Goal: Task Accomplishment & Management: Manage account settings

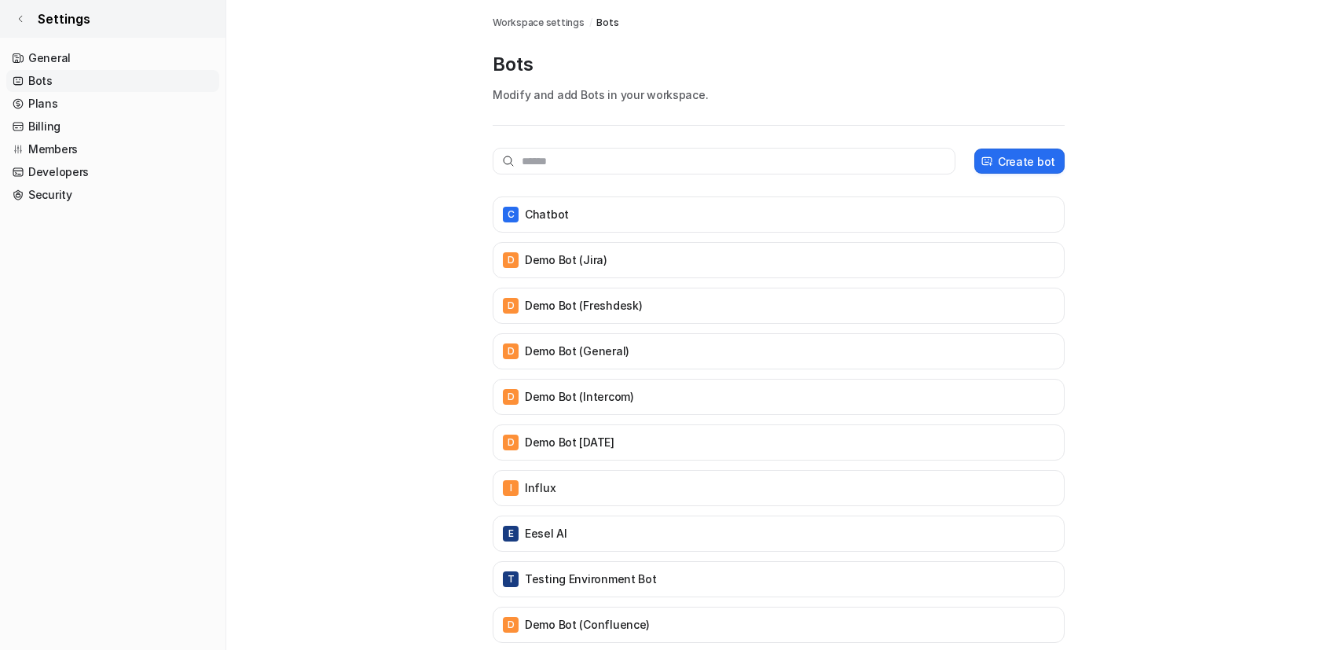
click at [47, 9] on span "Settings" at bounding box center [64, 18] width 53 height 19
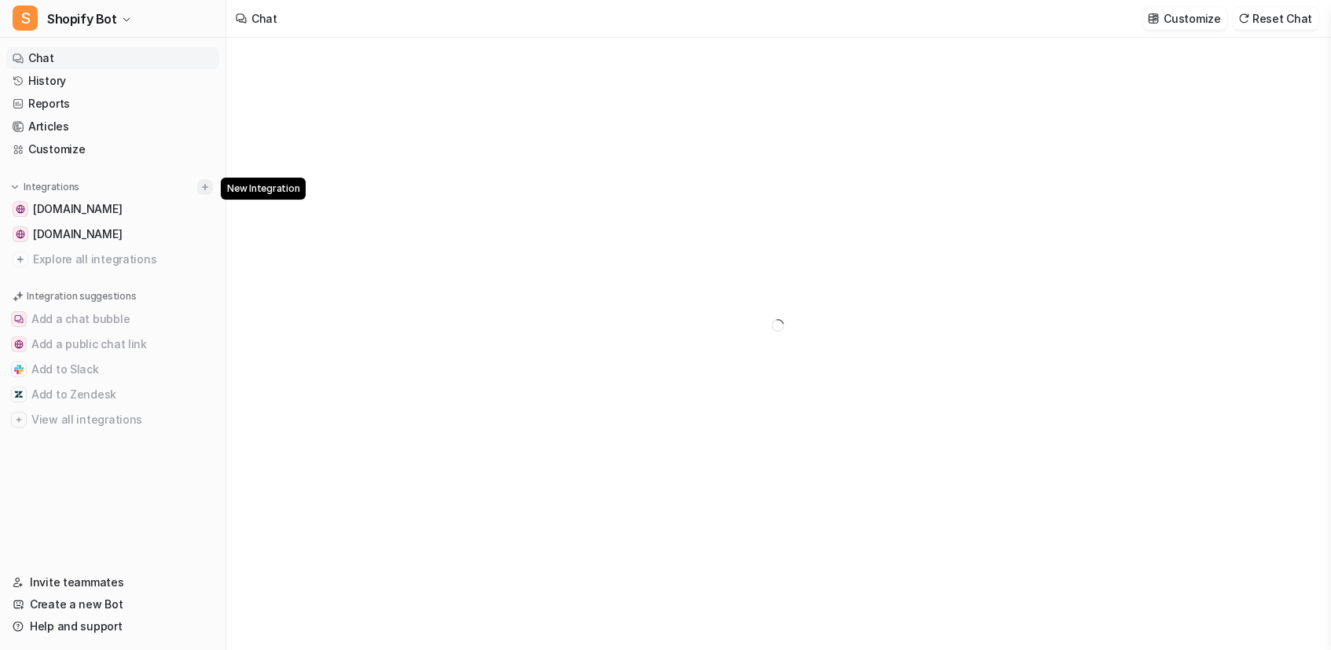
click at [207, 188] on img at bounding box center [205, 187] width 11 height 11
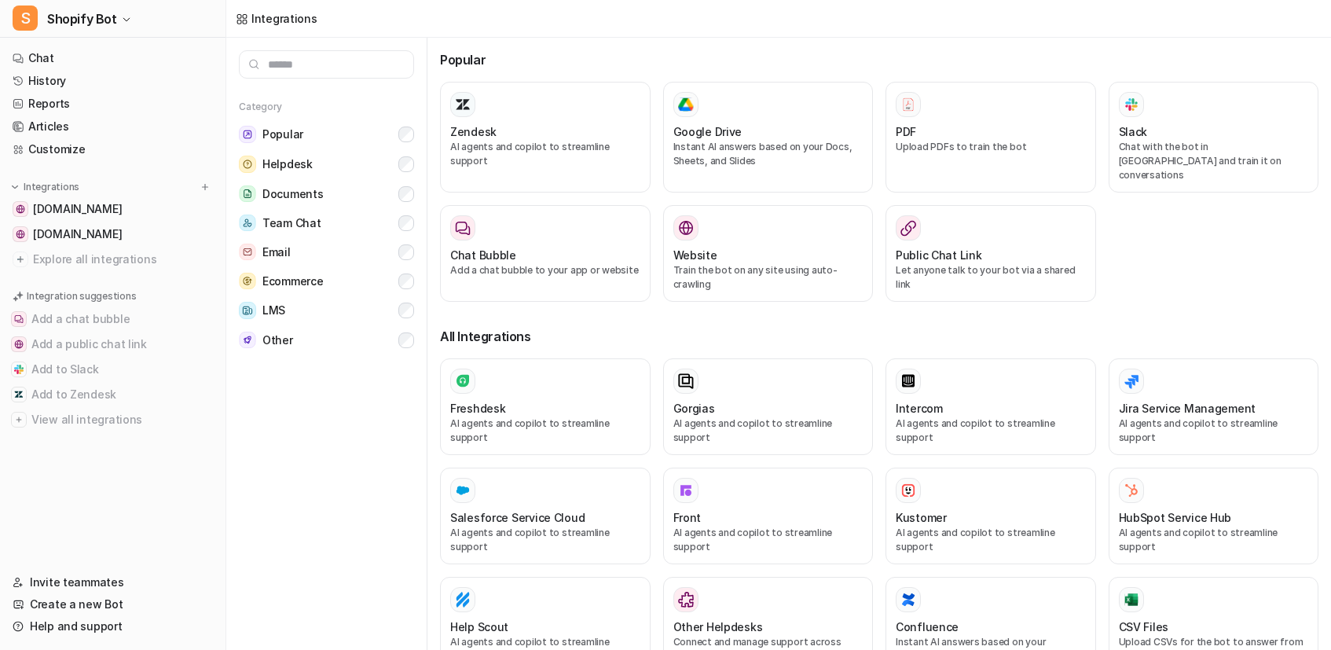
click at [349, 54] on input "text" at bounding box center [326, 64] width 175 height 28
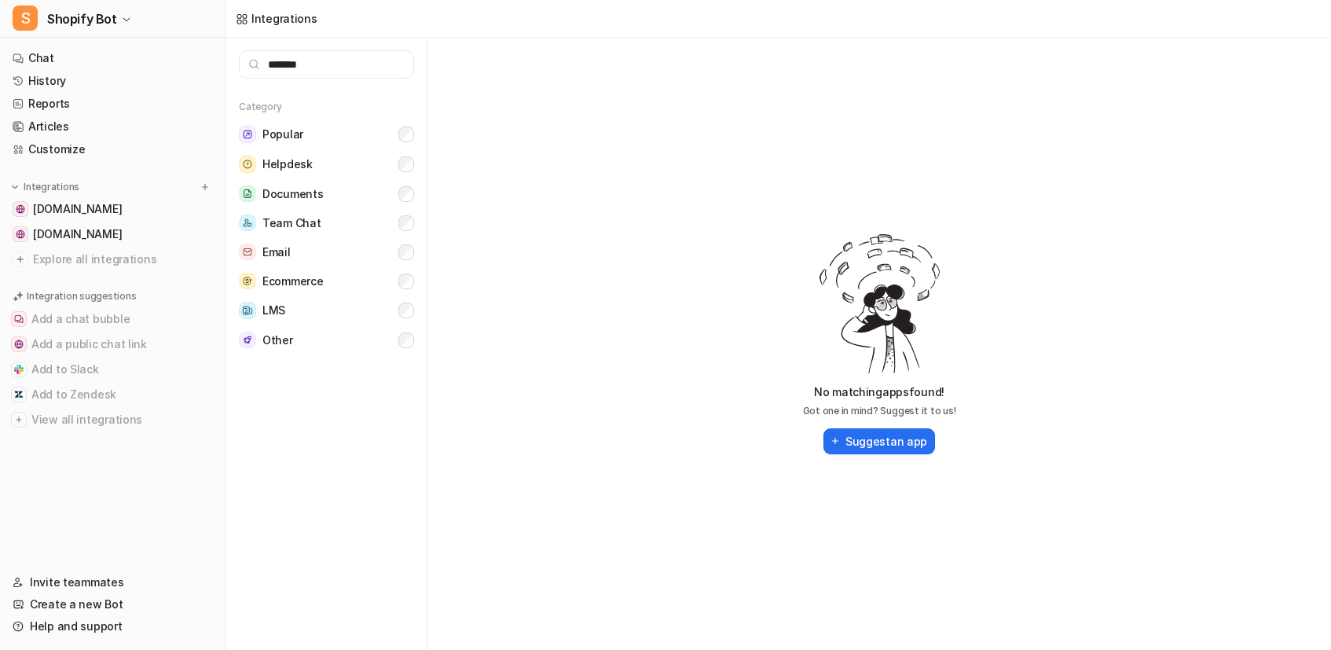
type input "********"
